Goal: Check status: Check status

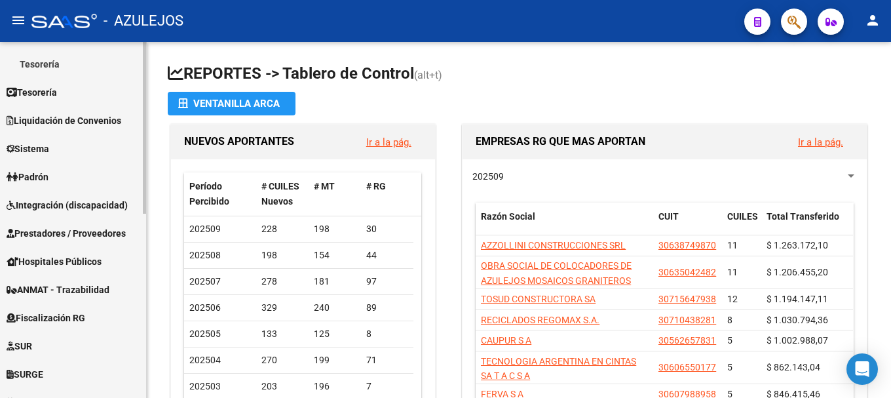
scroll to position [185, 0]
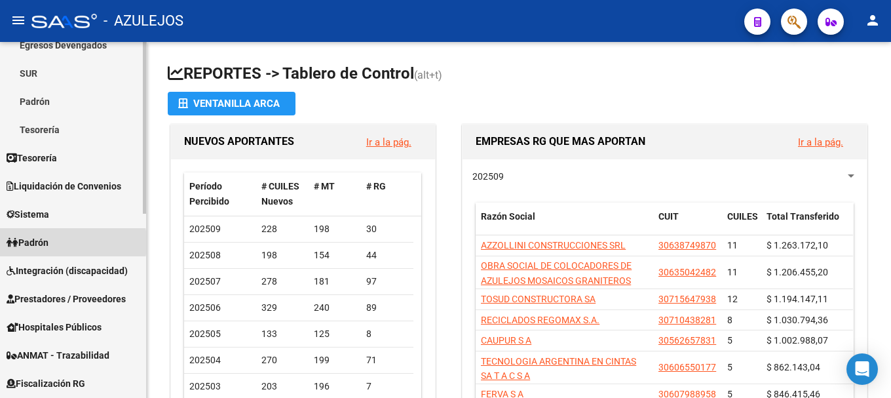
click at [39, 242] on span "Padrón" at bounding box center [28, 242] width 42 height 14
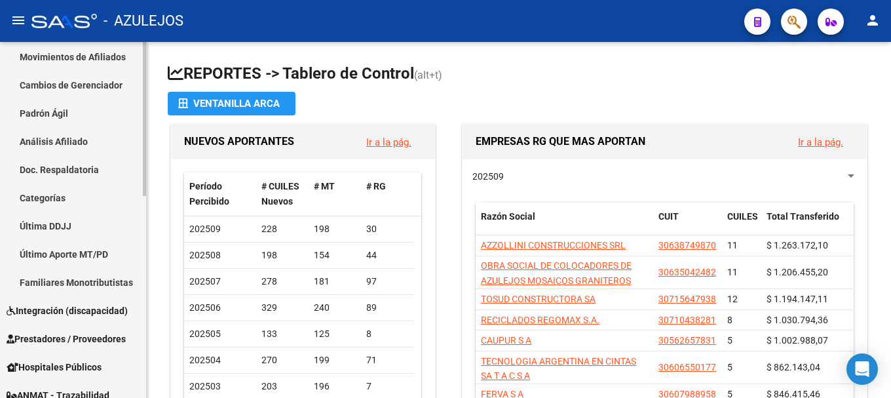
scroll to position [251, 0]
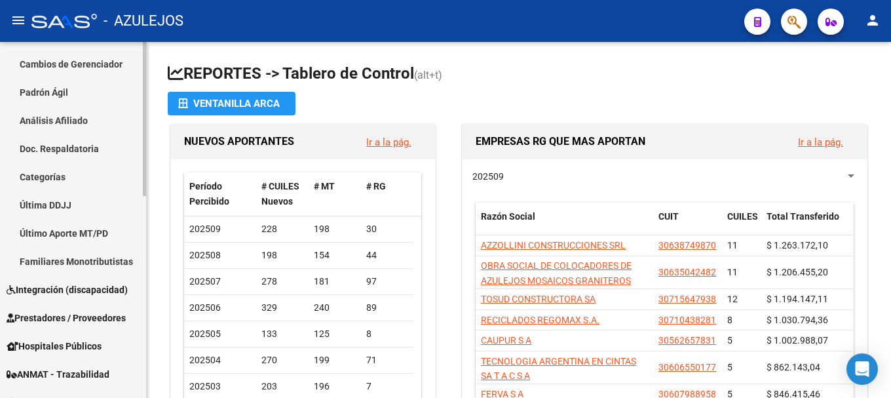
click at [82, 112] on link "Análisis Afiliado" at bounding box center [73, 120] width 146 height 28
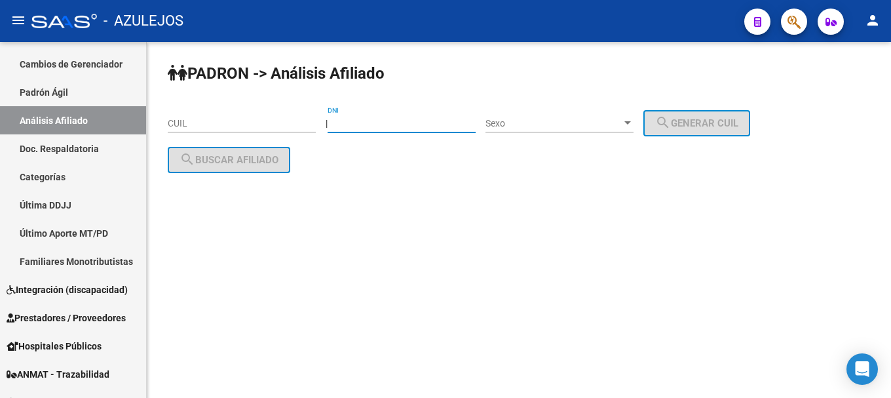
click at [365, 123] on input "DNI" at bounding box center [402, 123] width 148 height 11
type input "53890653"
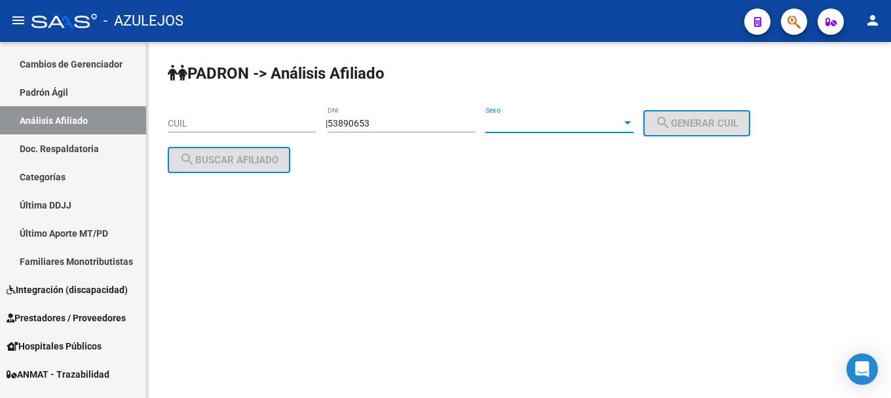
click at [631, 123] on div at bounding box center [627, 122] width 7 height 3
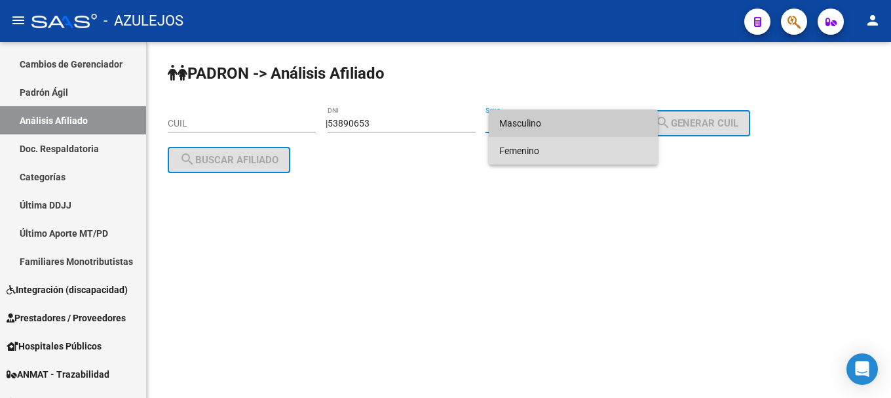
click at [630, 145] on span "Femenino" at bounding box center [573, 151] width 148 height 28
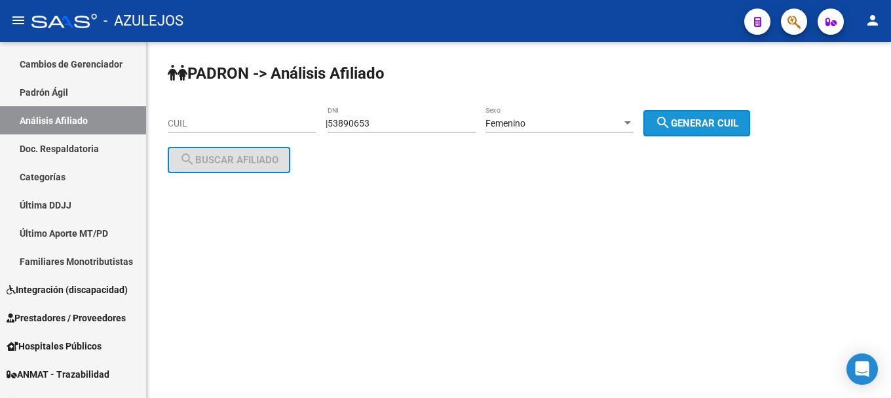
click at [700, 124] on span "search Generar CUIL" at bounding box center [696, 123] width 83 height 12
type input "27-53890653-6"
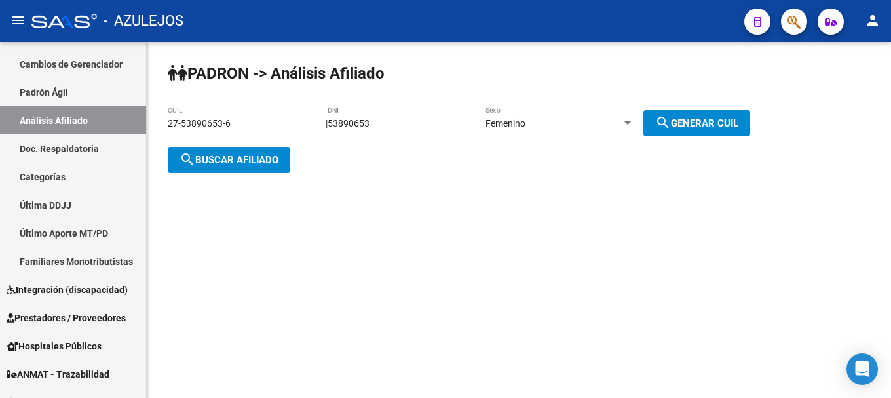
click at [272, 166] on button "search Buscar afiliado" at bounding box center [229, 160] width 123 height 26
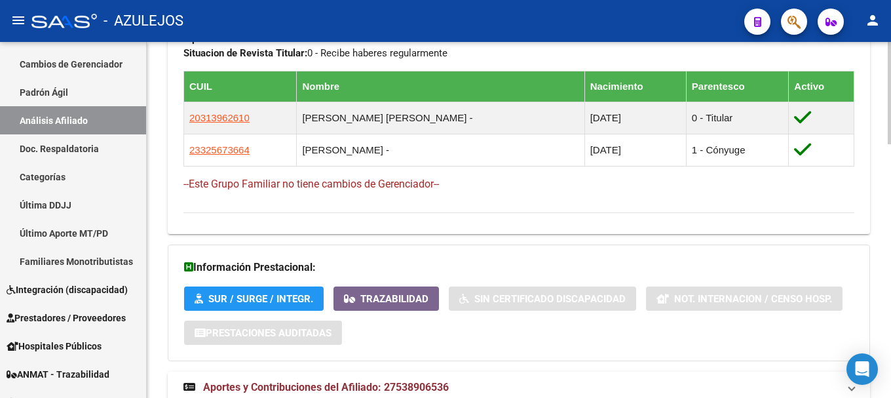
scroll to position [885, 0]
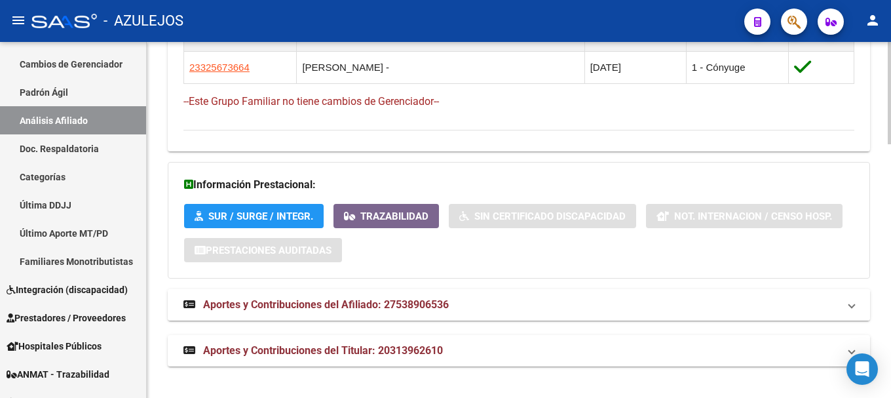
click at [401, 298] on span "Aportes y Contribuciones del Afiliado: 27538906536" at bounding box center [326, 304] width 246 height 12
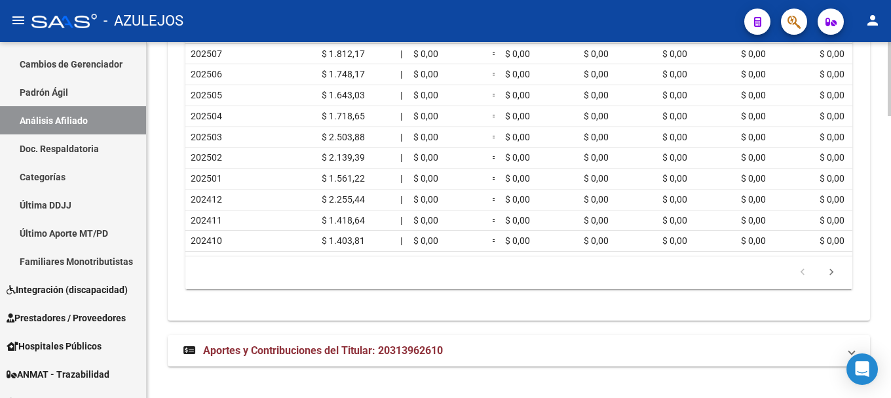
scroll to position [1350, 0]
click at [374, 350] on span "Aportes y Contribuciones del Titular: 20313962610" at bounding box center [323, 350] width 240 height 12
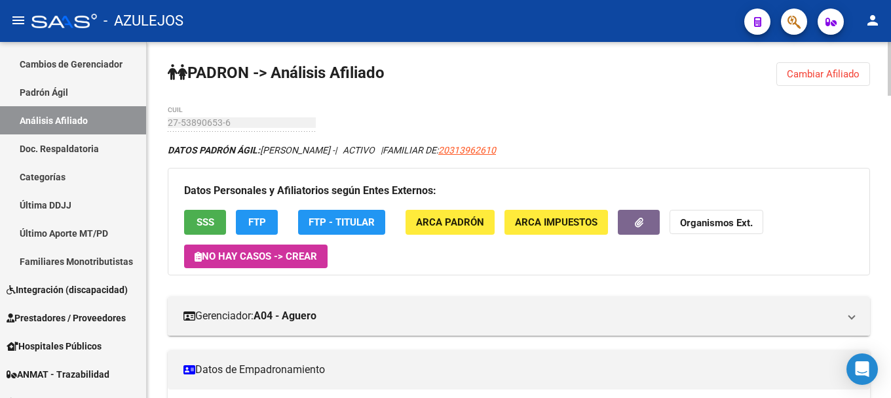
scroll to position [0, 0]
